Goal: Check status: Check status

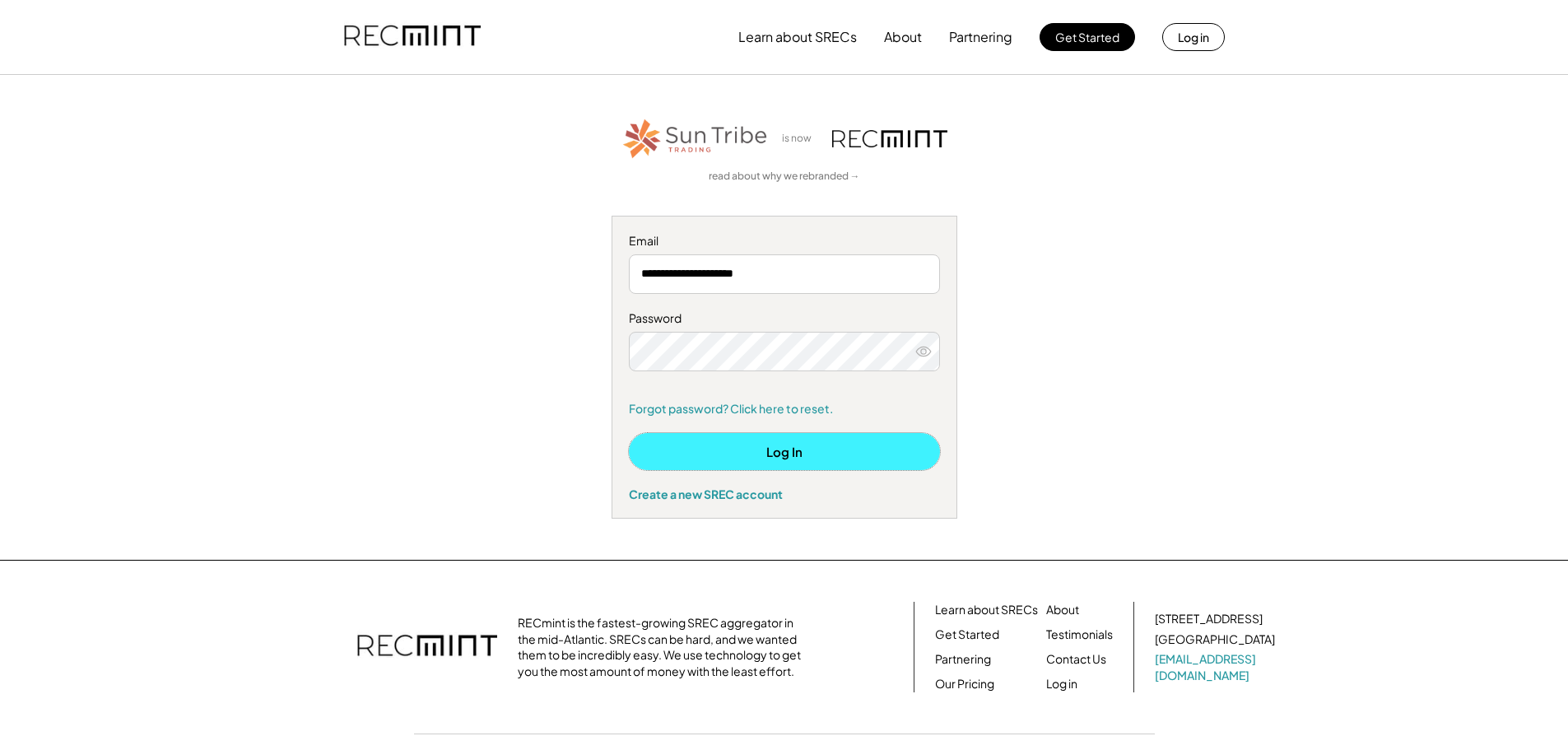
click at [784, 441] on button "Log In" at bounding box center [784, 451] width 311 height 37
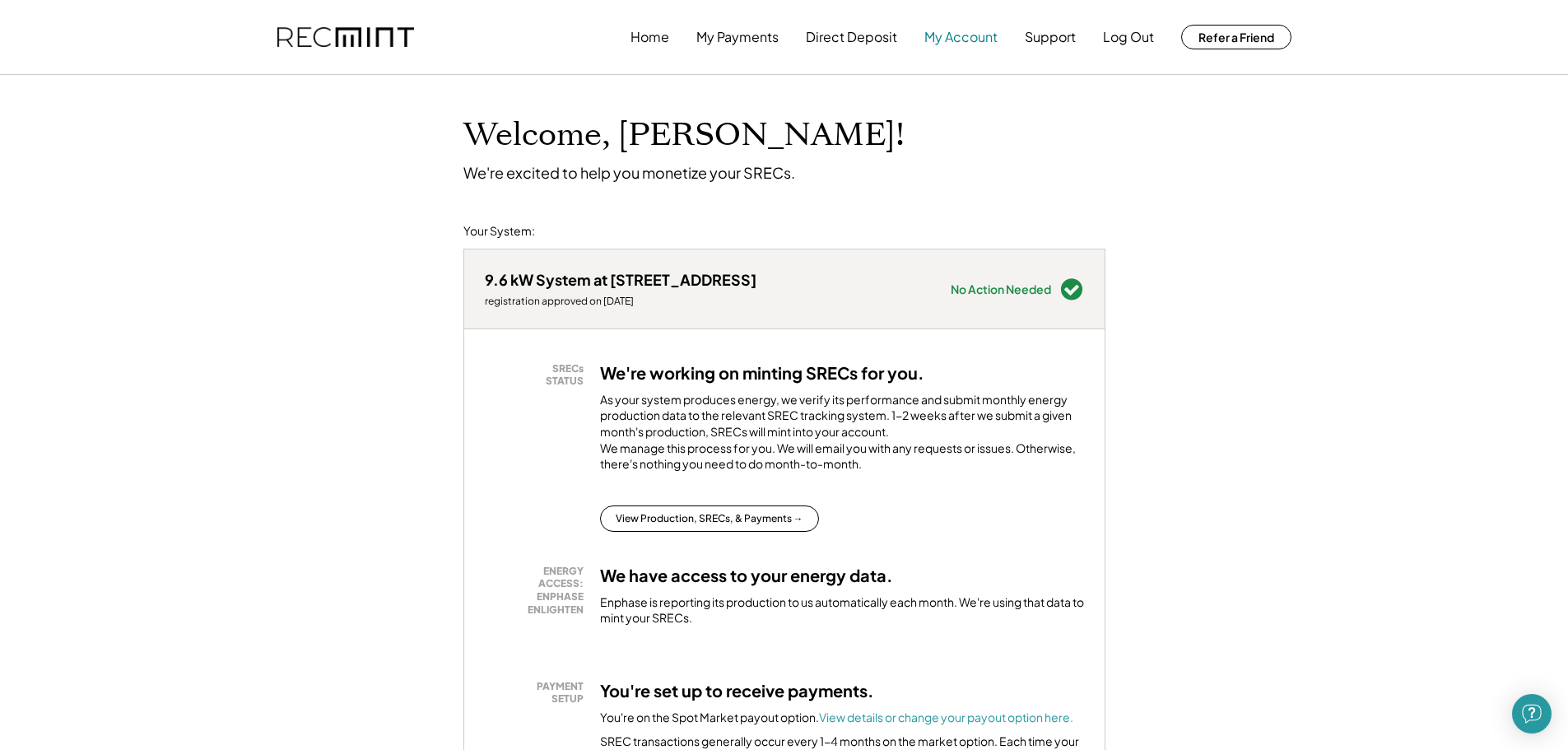
click at [946, 36] on button "My Account" at bounding box center [961, 37] width 73 height 33
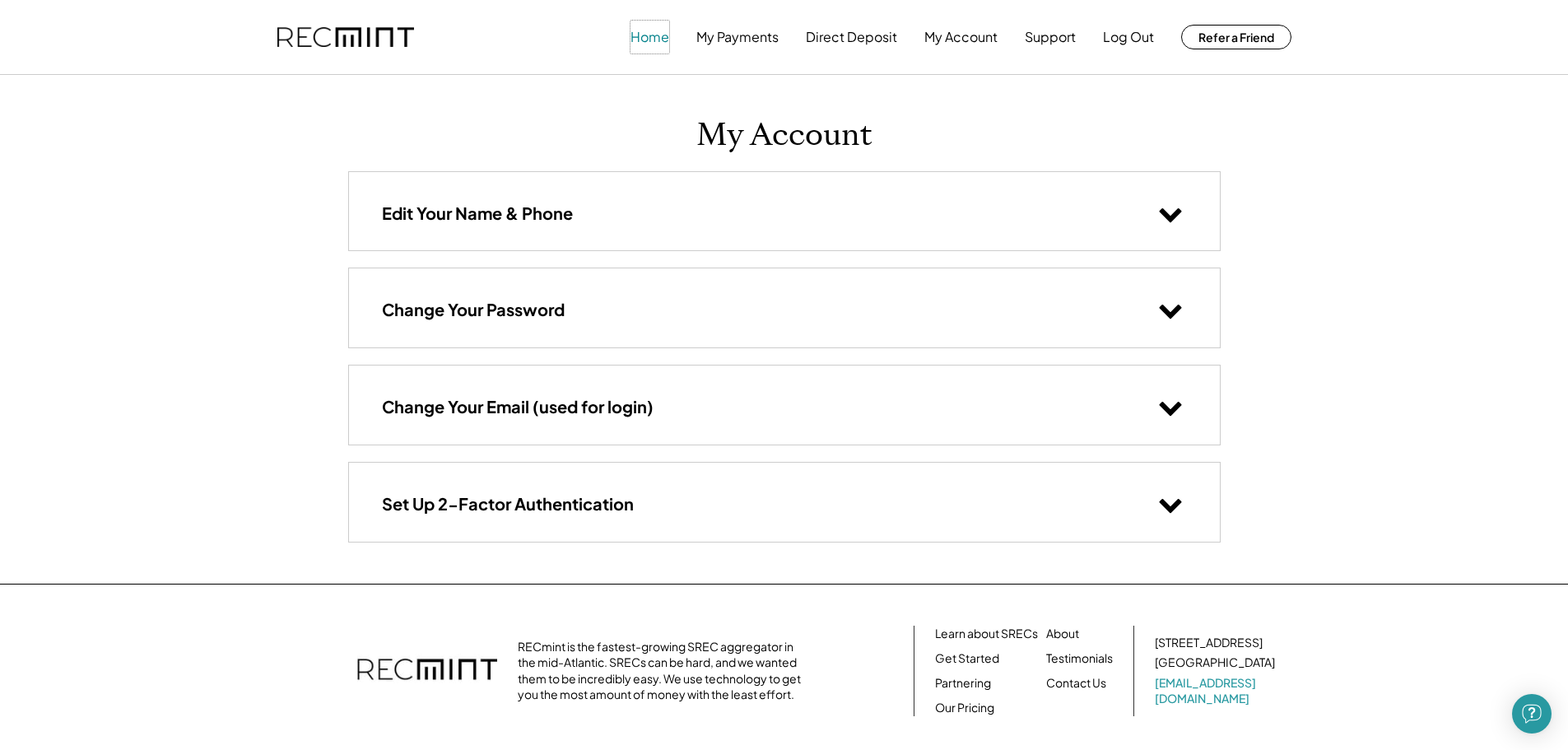
click at [642, 37] on button "Home" at bounding box center [649, 37] width 38 height 33
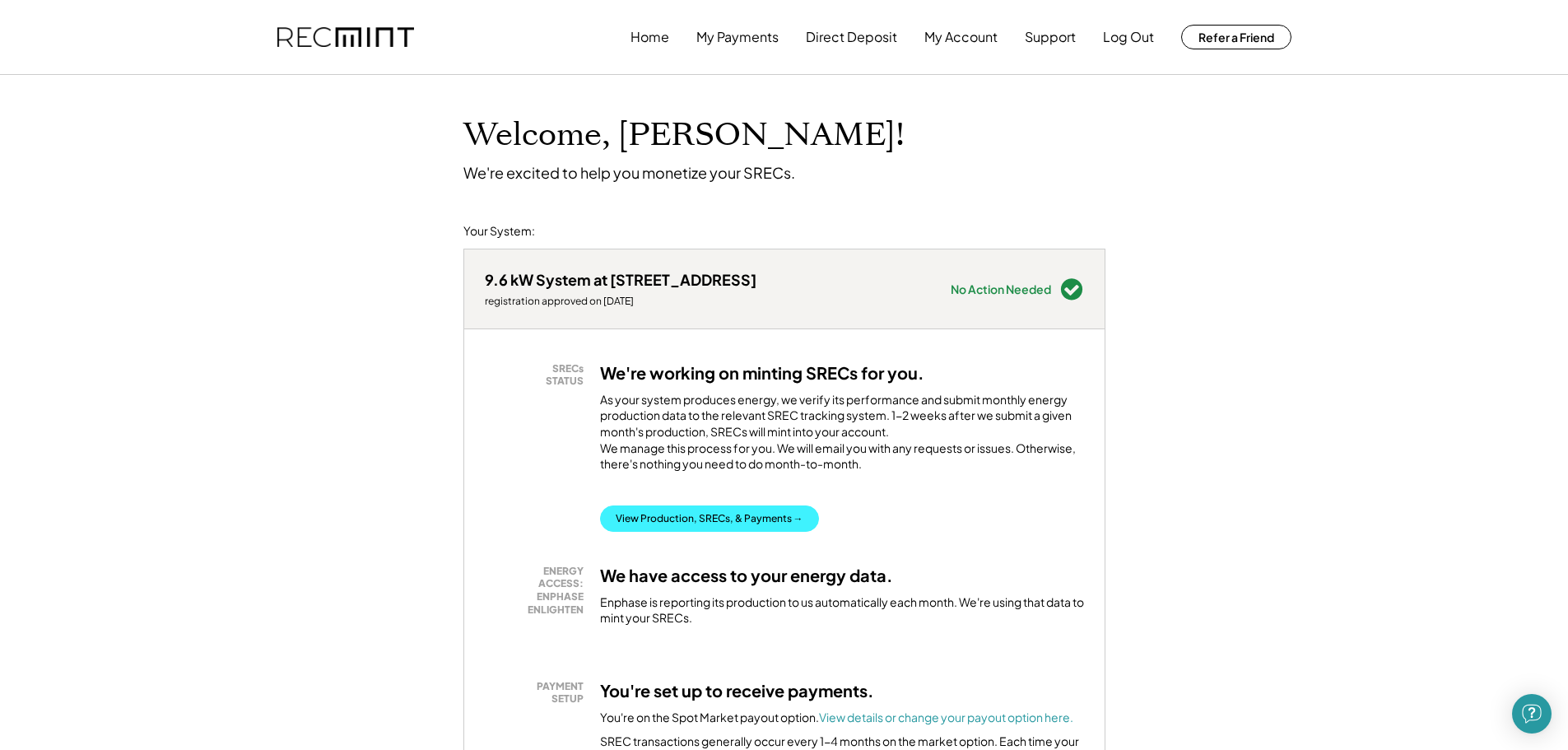
click at [707, 532] on button "View Production, SRECs, & Payments →" at bounding box center [710, 518] width 219 height 26
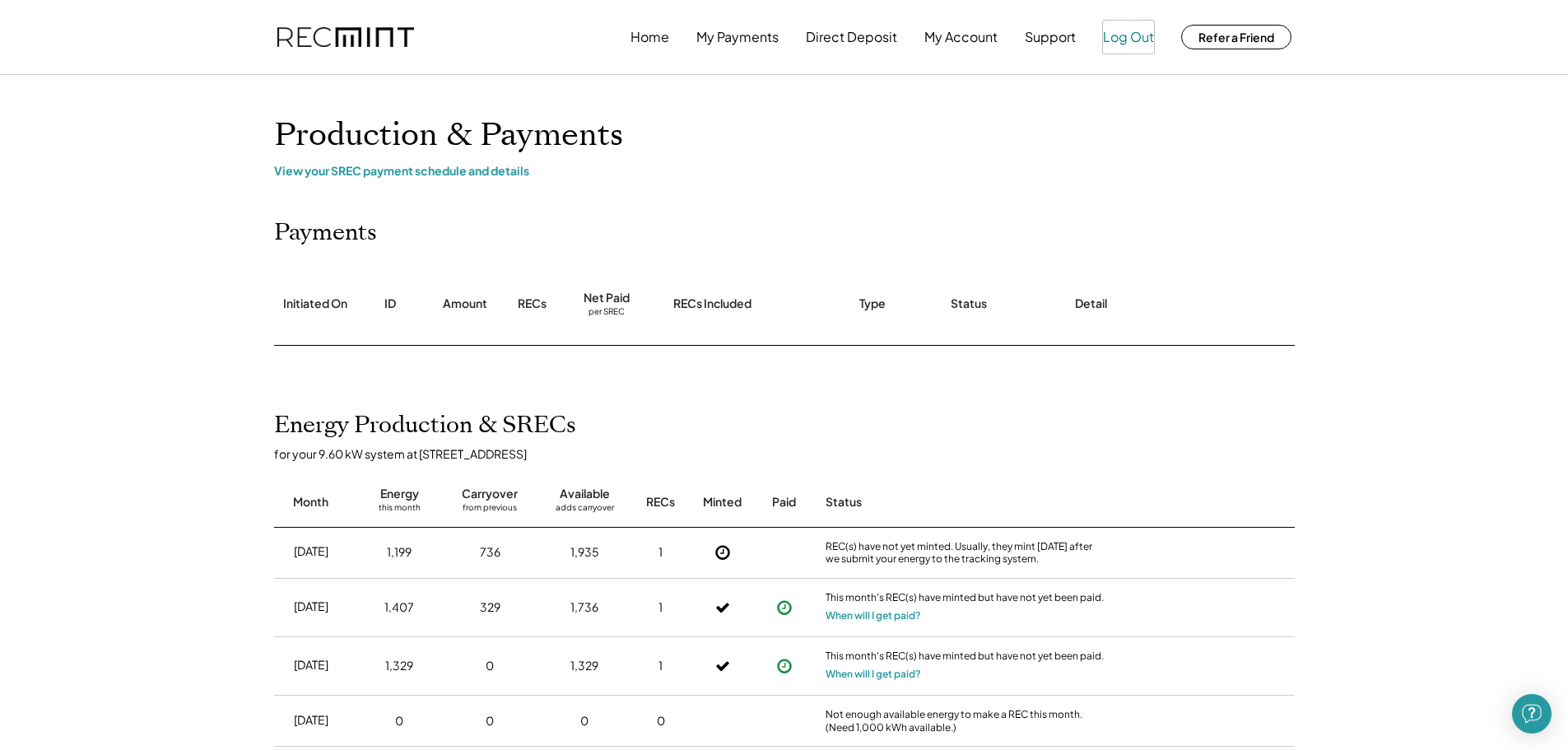
click at [1127, 31] on button "Log Out" at bounding box center [1128, 37] width 51 height 33
